Goal: Information Seeking & Learning: Learn about a topic

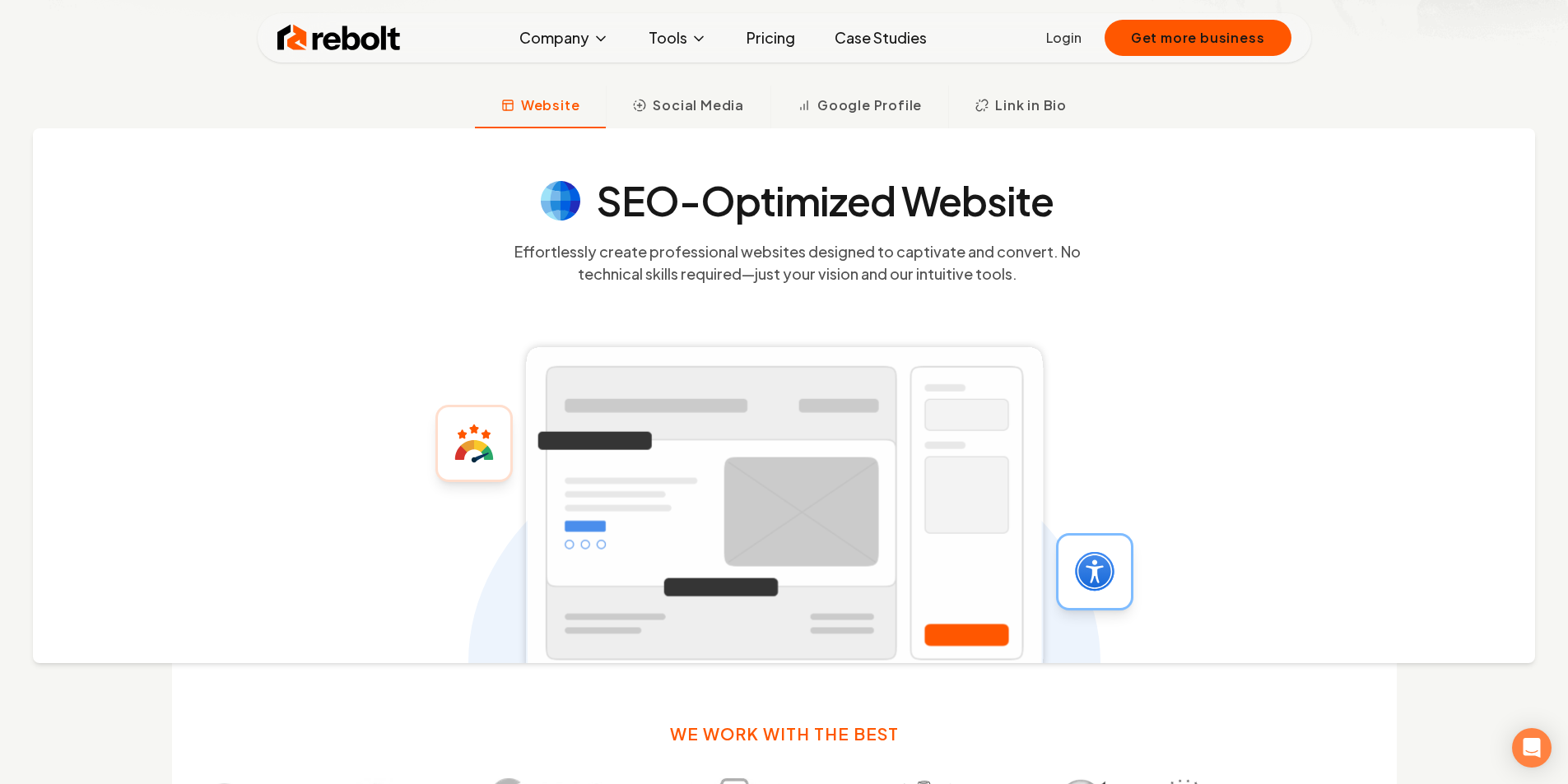
scroll to position [686, 0]
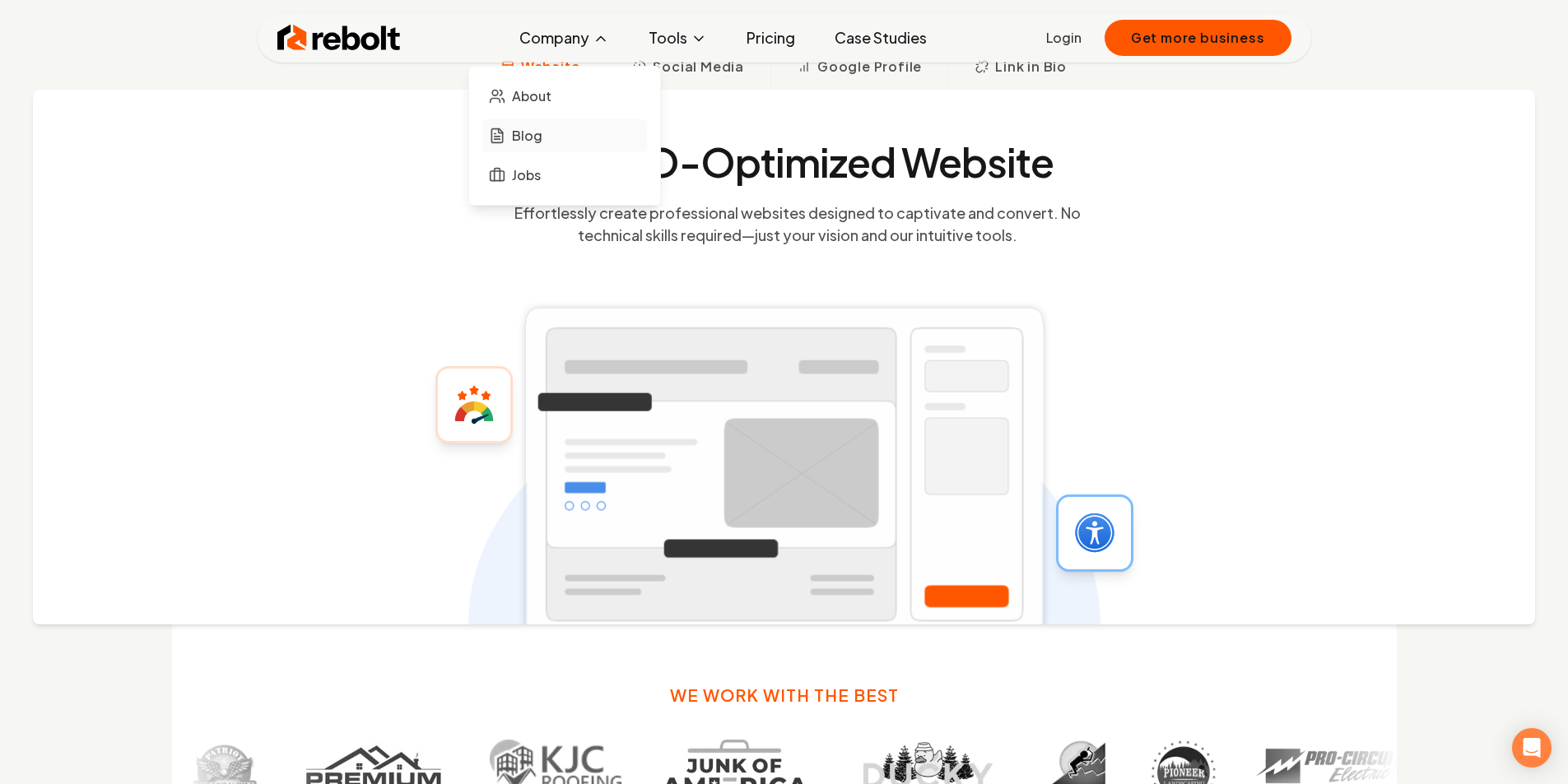
click at [565, 139] on link "Blog" at bounding box center [564, 135] width 165 height 33
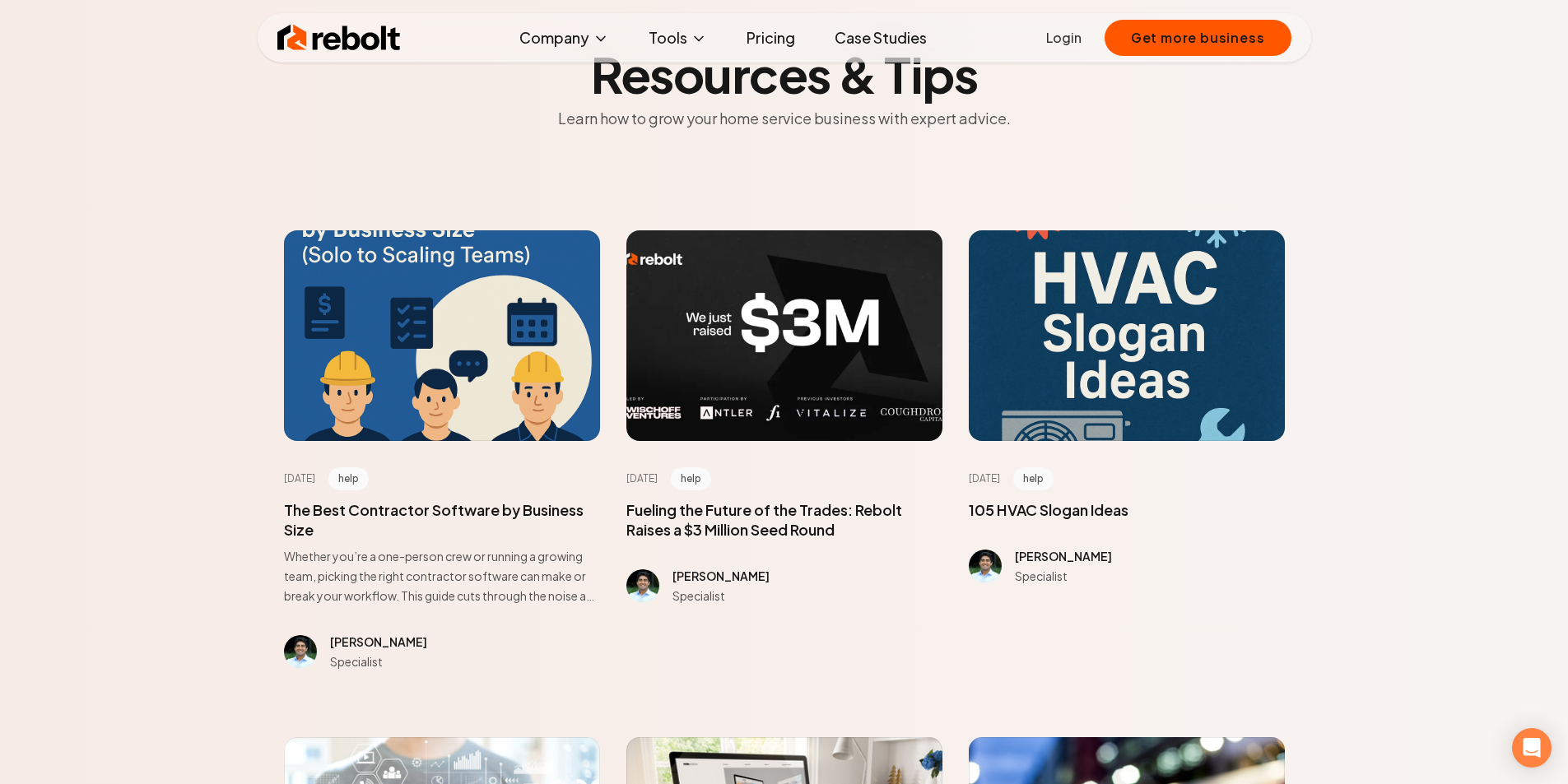
scroll to position [137, 0]
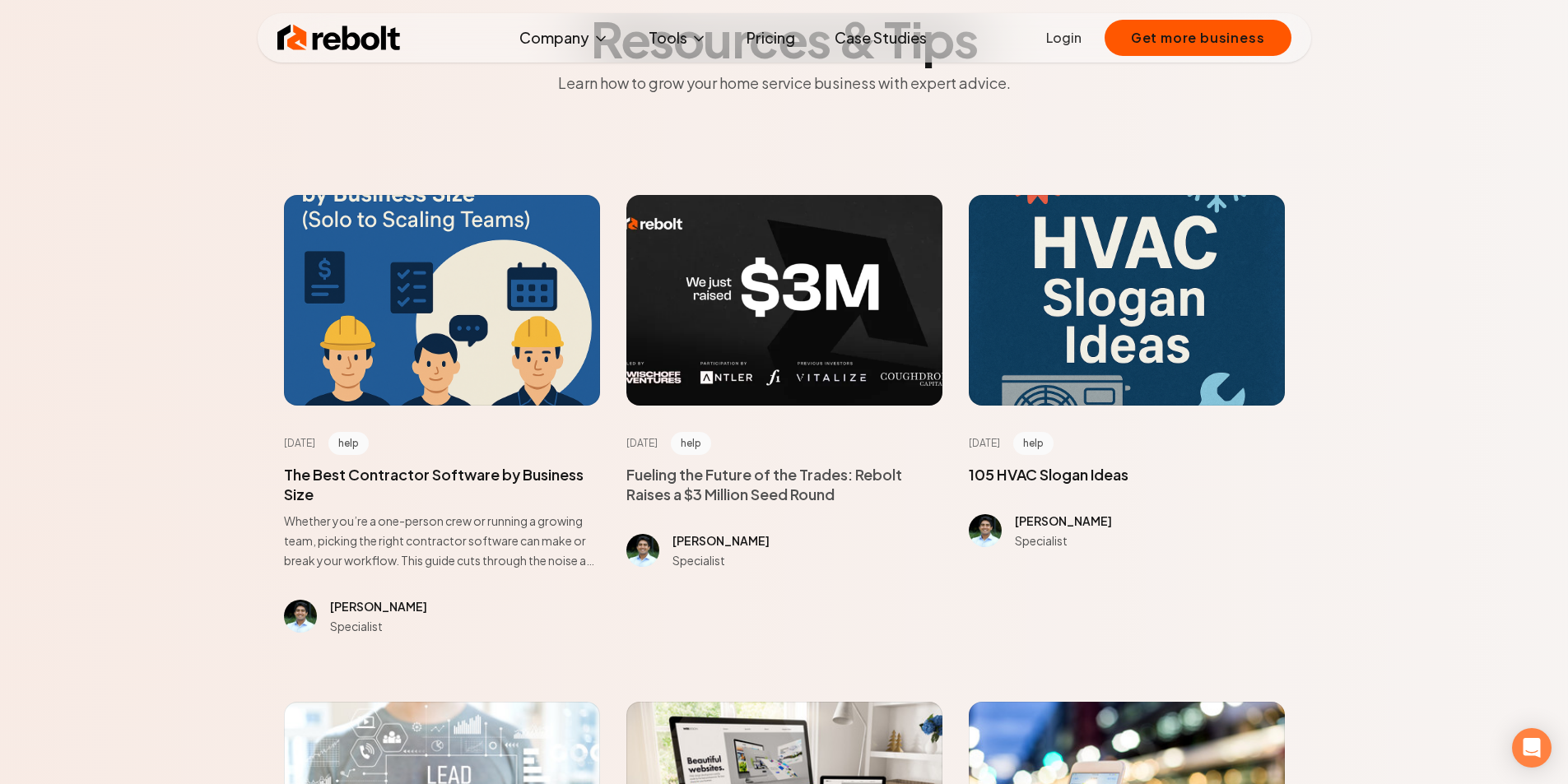
click at [748, 475] on span at bounding box center [784, 484] width 316 height 39
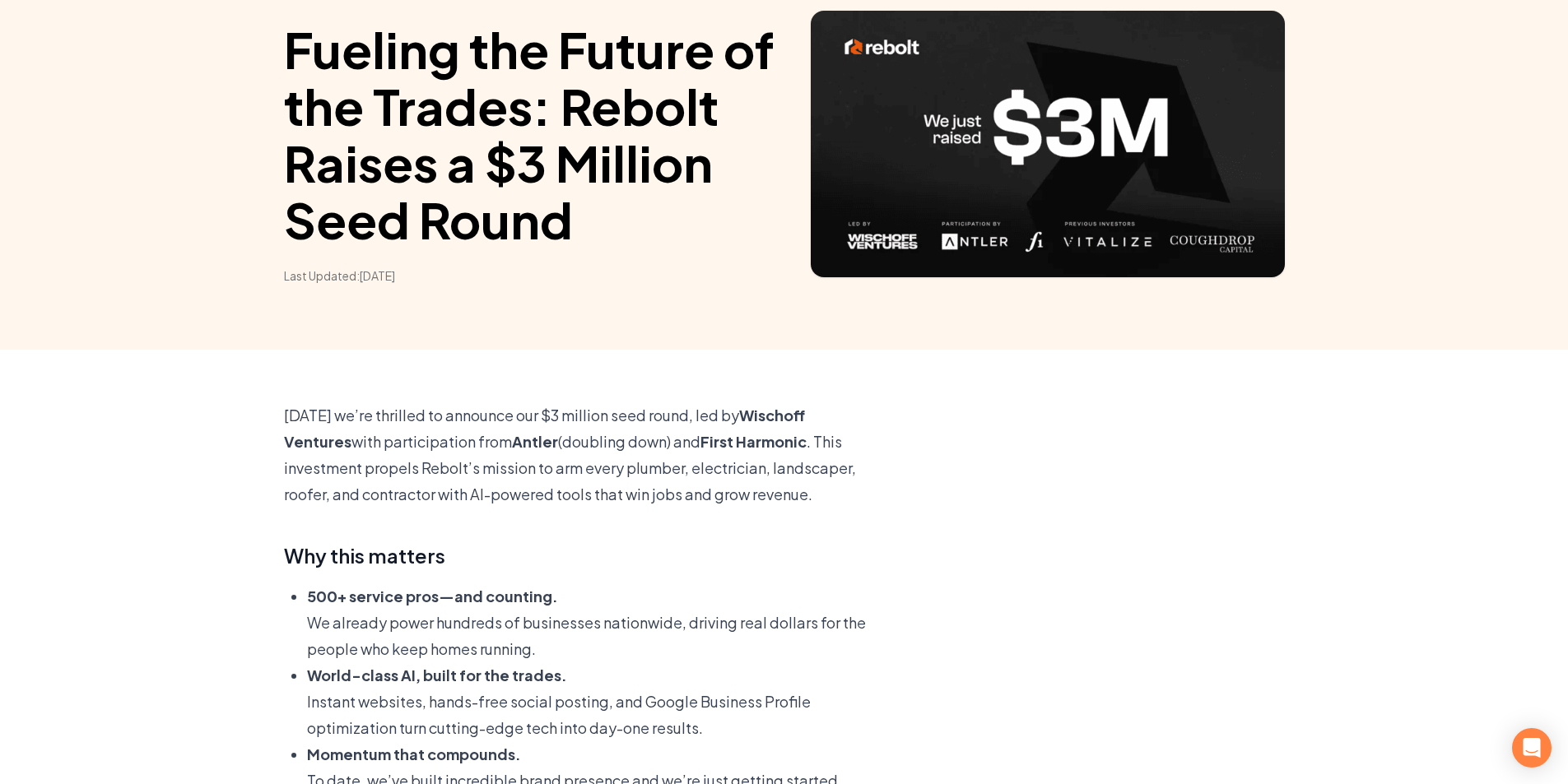
scroll to position [274, 0]
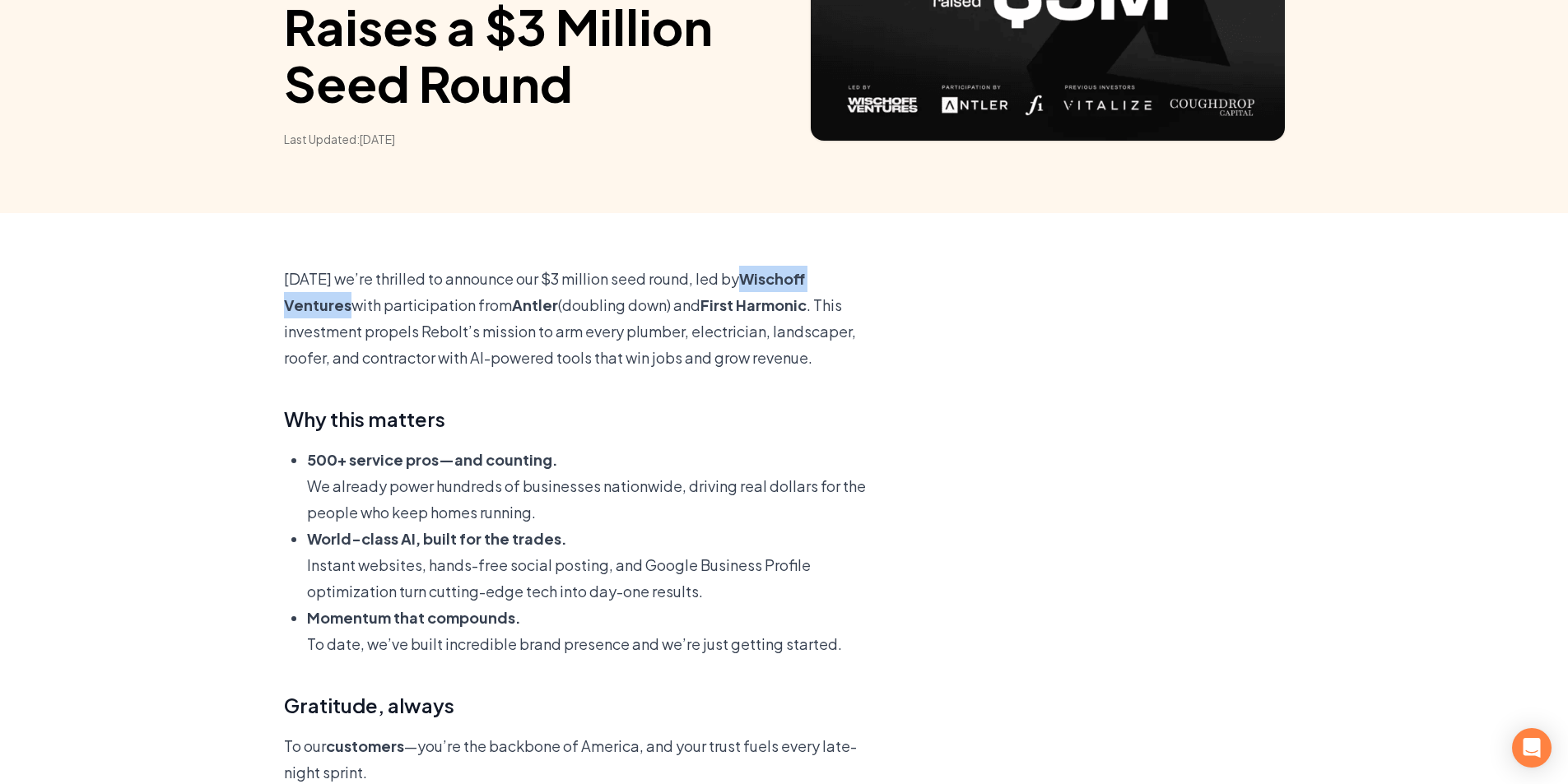
drag, startPoint x: 740, startPoint y: 277, endPoint x: 926, endPoint y: 274, distance: 186.0
copy b "Wischoff Ventures"
click at [689, 280] on p "[DATE] we’re thrilled to announce our $3 million seed round, led by [PERSON_NAM…" at bounding box center [587, 318] width 607 height 105
click at [685, 280] on p "[DATE] we’re thrilled to announce our $3 million seed round, led by [PERSON_NAM…" at bounding box center [587, 318] width 607 height 105
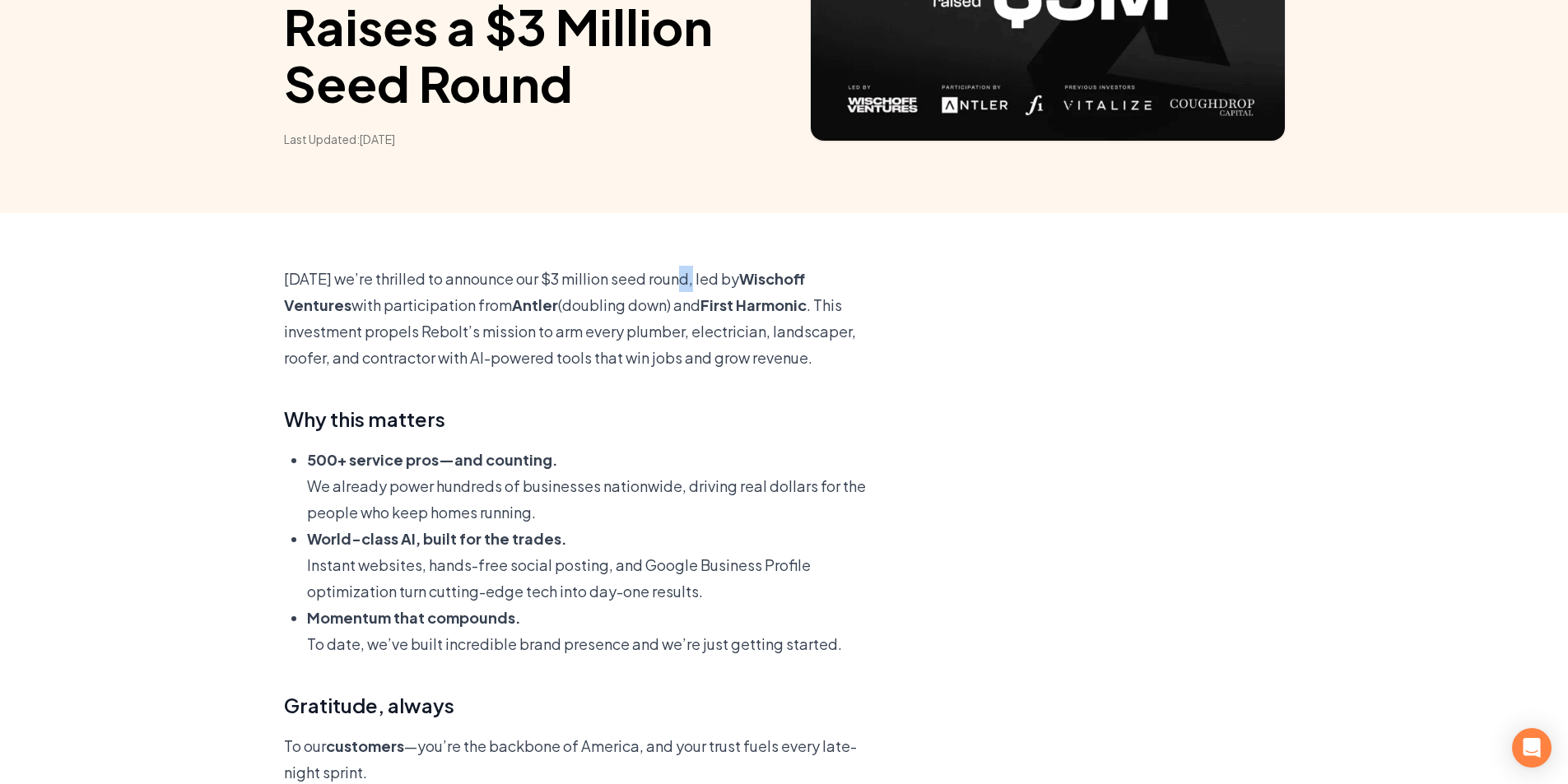
copy p ","
drag, startPoint x: 488, startPoint y: 305, endPoint x: 447, endPoint y: 305, distance: 41.0
click at [512, 305] on b "Antler" at bounding box center [535, 305] width 46 height 19
copy b "Antler"
drag, startPoint x: 741, startPoint y: 308, endPoint x: 636, endPoint y: 303, distance: 105.1
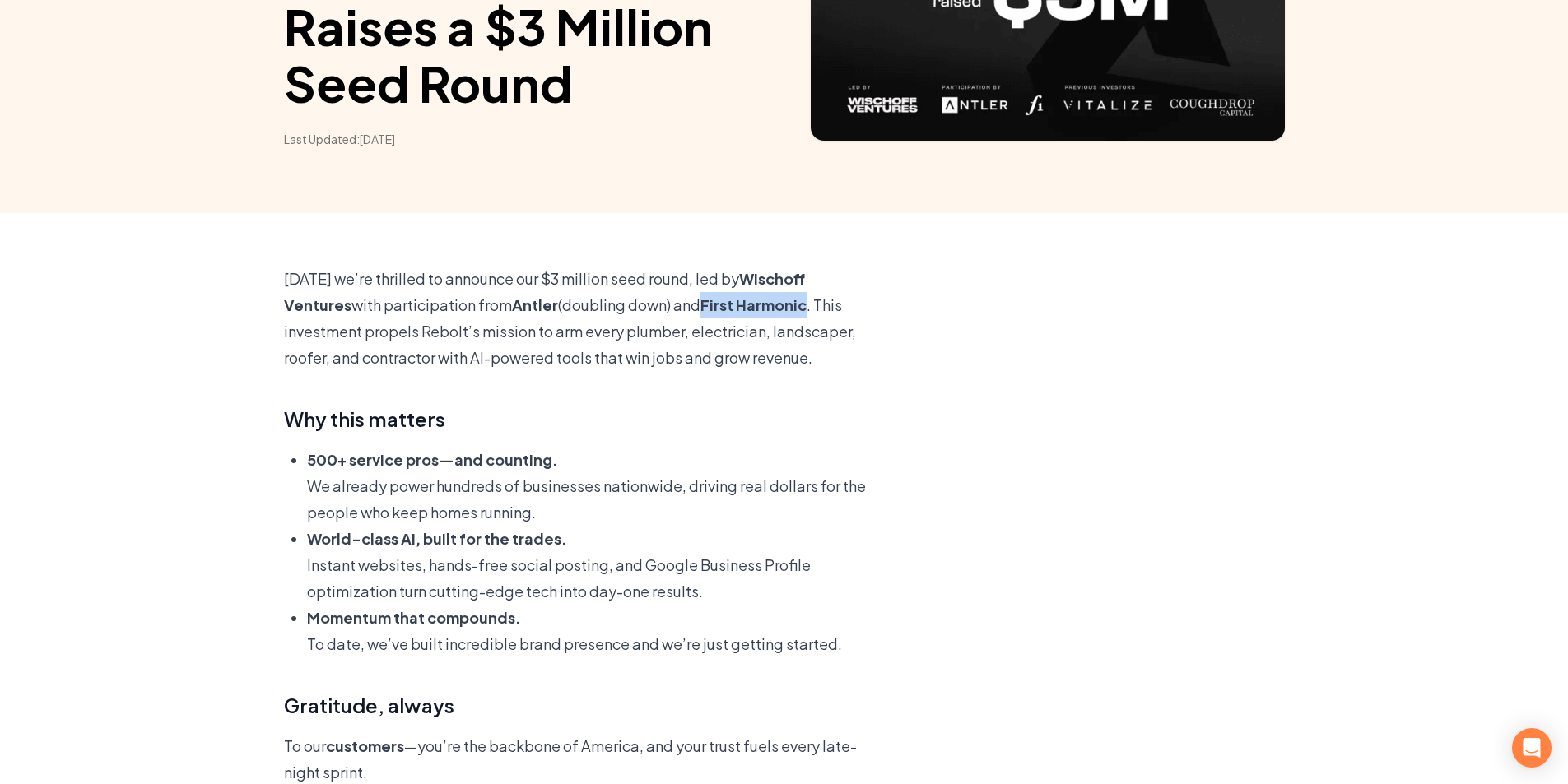
click at [636, 303] on p "[DATE] we’re thrilled to announce our $3 million seed round, led by [PERSON_NAM…" at bounding box center [587, 318] width 607 height 105
copy b "First Harmonic"
